Goal: Understand process/instructions: Learn about a topic

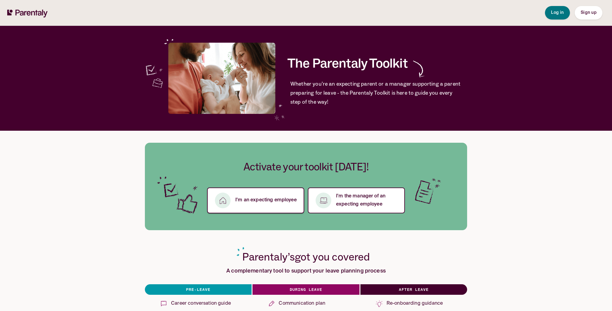
click at [277, 195] on button "I’m an expecting employee" at bounding box center [255, 201] width 97 height 26
